Goal: Find specific page/section: Find specific page/section

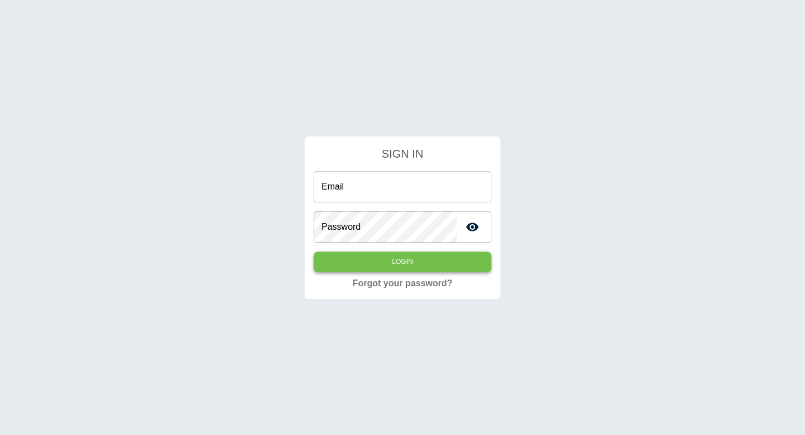
type input "**********"
click at [414, 258] on button "Login" at bounding box center [402, 261] width 178 height 21
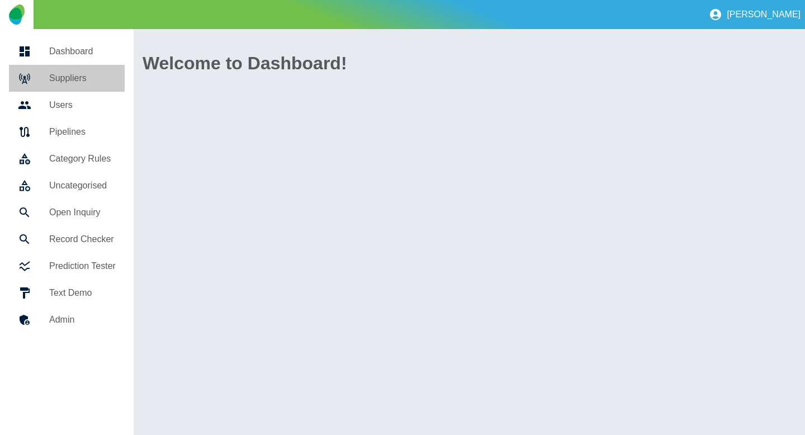
click at [45, 78] on div at bounding box center [33, 78] width 31 height 13
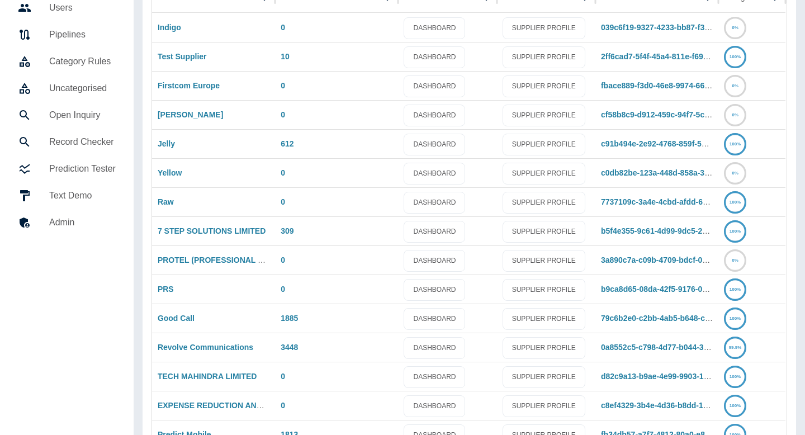
scroll to position [159, 0]
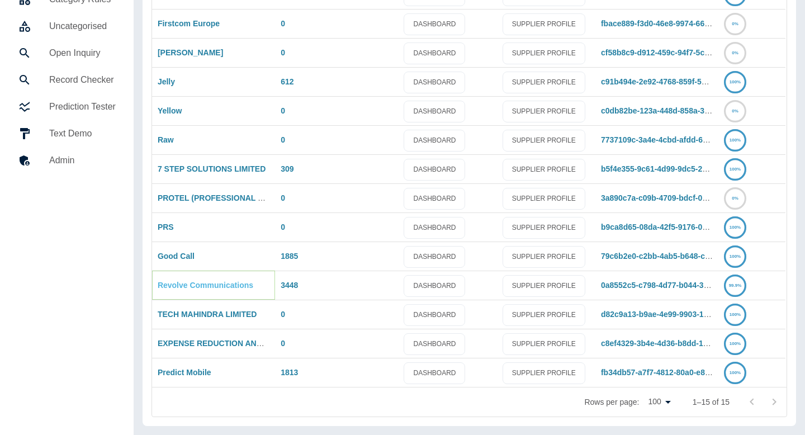
click at [211, 287] on link "Revolve Communications" at bounding box center [206, 284] width 96 height 9
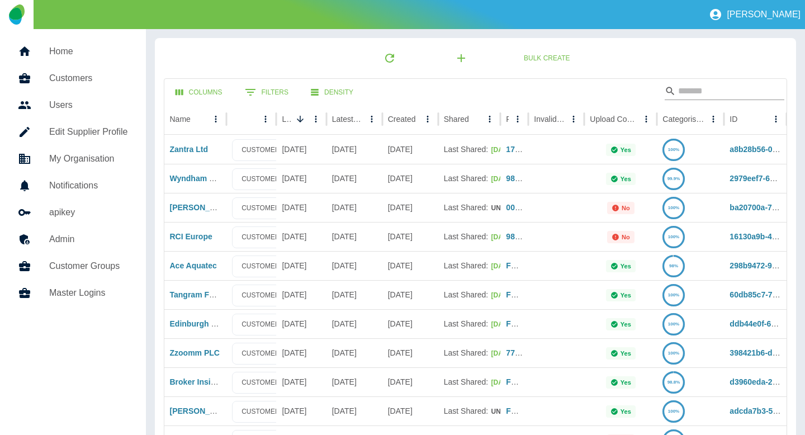
click at [700, 96] on input "Search" at bounding box center [722, 91] width 89 height 18
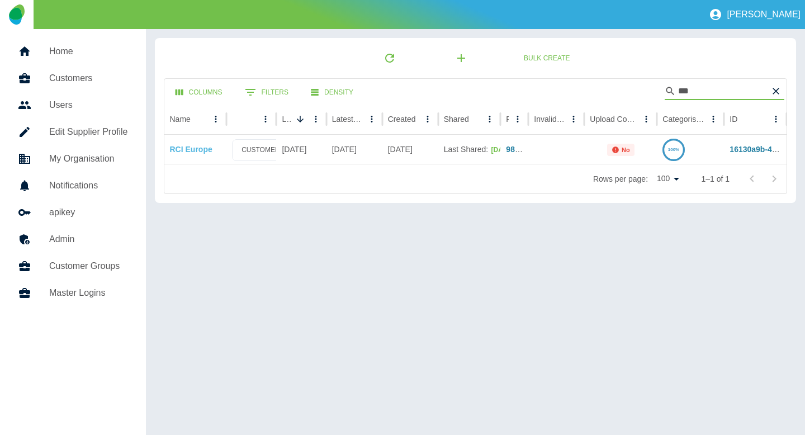
type input "***"
click at [174, 145] on link "RCI Europe" at bounding box center [191, 149] width 42 height 9
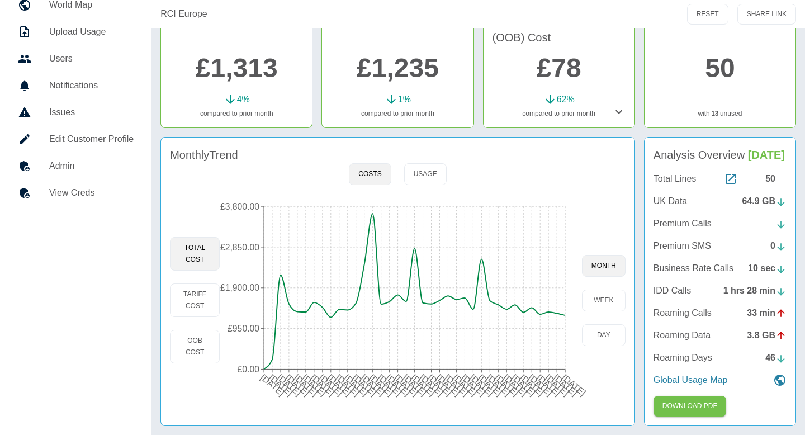
scroll to position [117, 0]
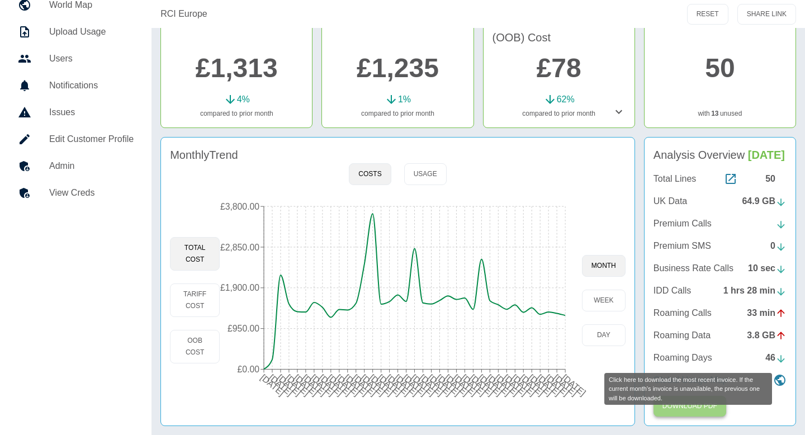
click at [707, 408] on button "Download PDF" at bounding box center [689, 406] width 73 height 21
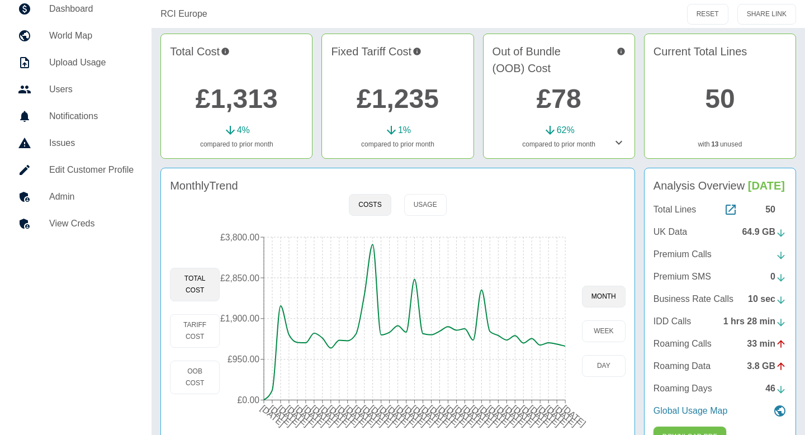
scroll to position [64, 0]
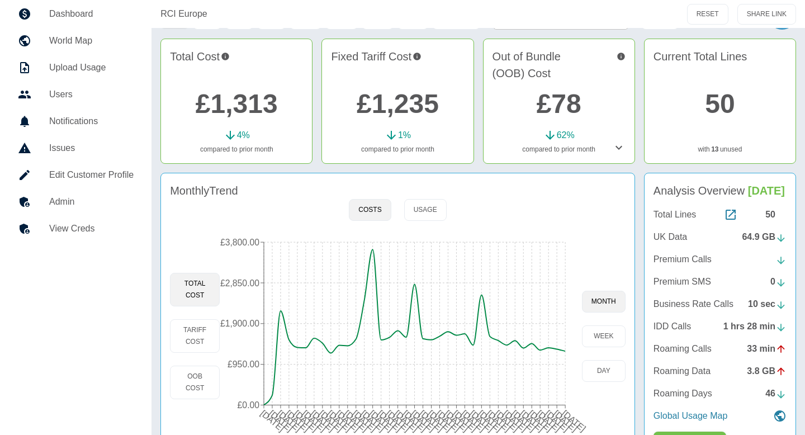
click at [614, 147] on icon at bounding box center [618, 147] width 13 height 13
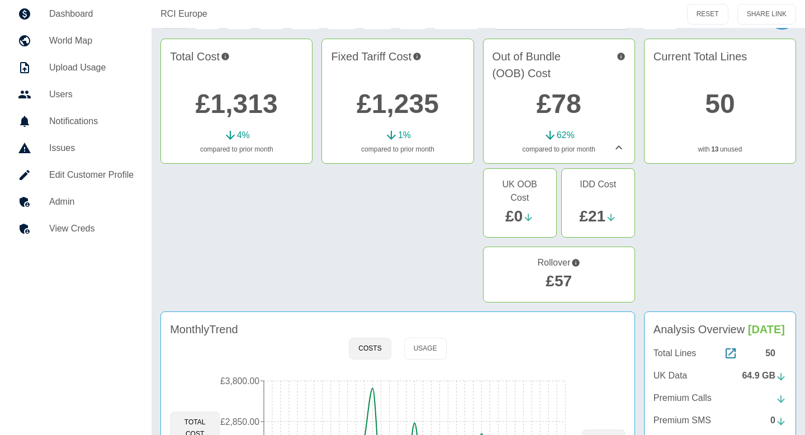
click at [73, 211] on link "Admin" at bounding box center [76, 201] width 134 height 27
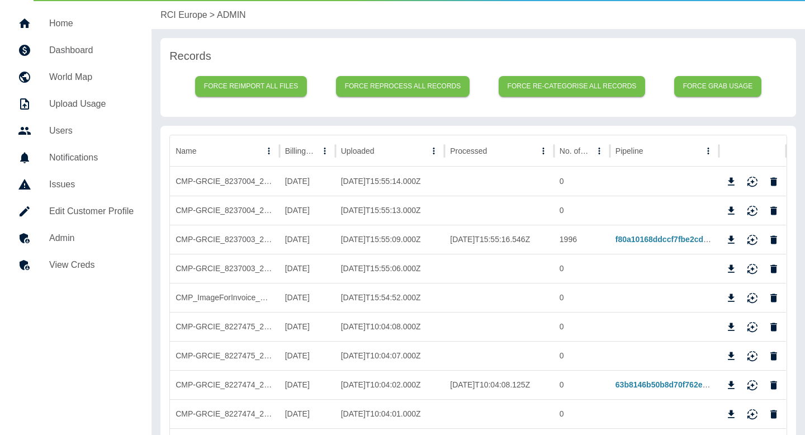
scroll to position [35, 0]
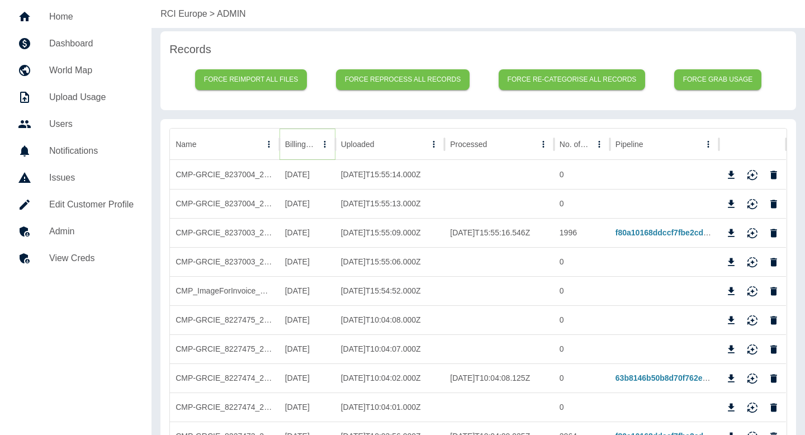
click at [320, 149] on icon "Sort" at bounding box center [325, 144] width 10 height 10
click at [728, 231] on icon "Download" at bounding box center [731, 233] width 7 height 8
click at [185, 18] on p "RCI Europe" at bounding box center [183, 13] width 47 height 13
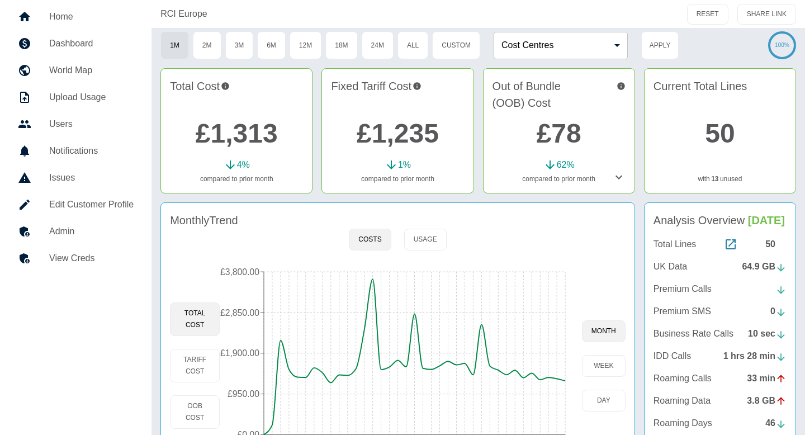
click at [624, 178] on icon at bounding box center [618, 176] width 13 height 13
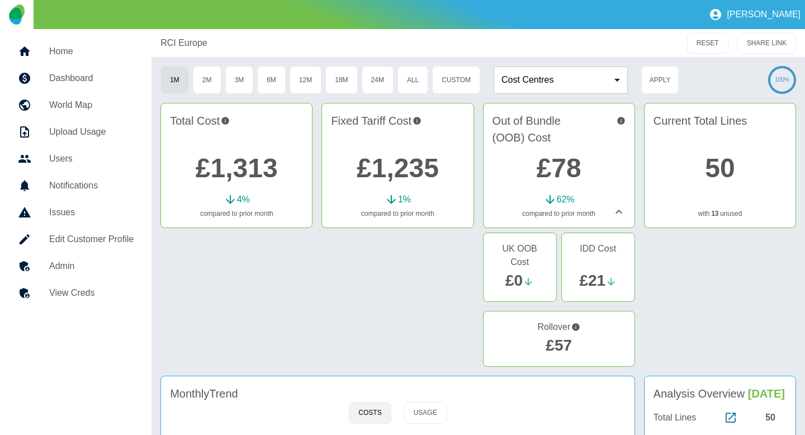
click at [87, 263] on h5 "Admin" at bounding box center [91, 265] width 84 height 13
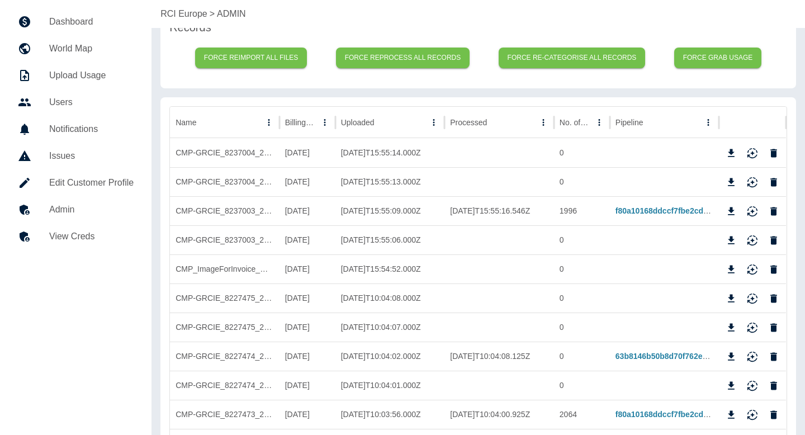
scroll to position [58, 0]
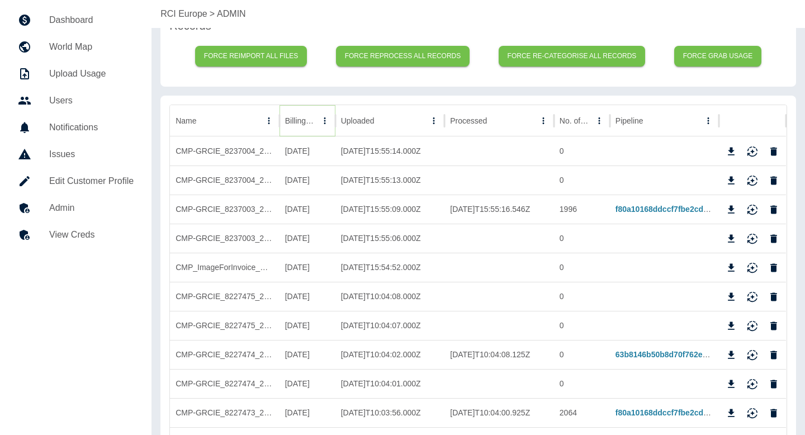
click at [320, 125] on icon "Sort" at bounding box center [325, 121] width 10 height 10
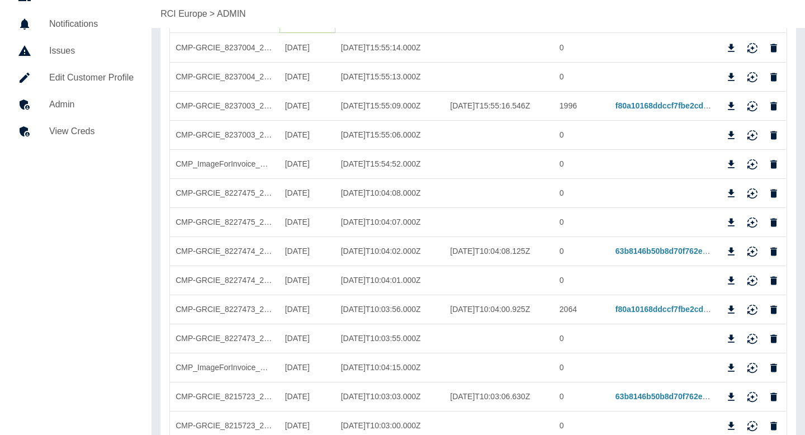
scroll to position [164, 0]
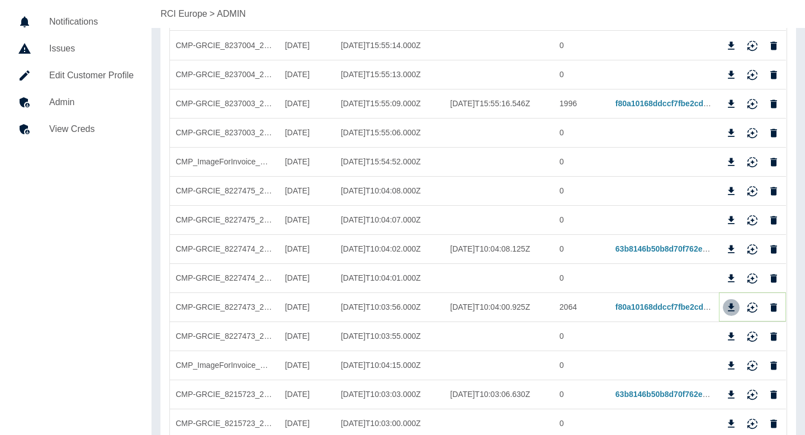
click at [730, 310] on icon "Download" at bounding box center [731, 307] width 7 height 8
click at [174, 13] on p "RCI Europe" at bounding box center [183, 13] width 47 height 13
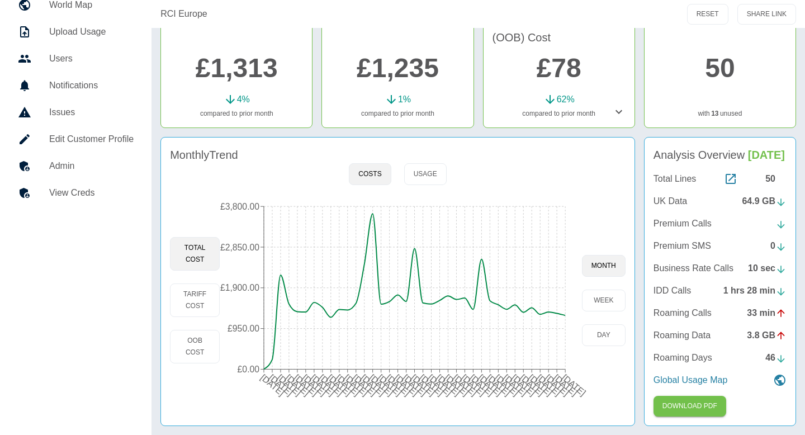
click at [621, 105] on icon at bounding box center [618, 111] width 13 height 13
